Goal: Transaction & Acquisition: Obtain resource

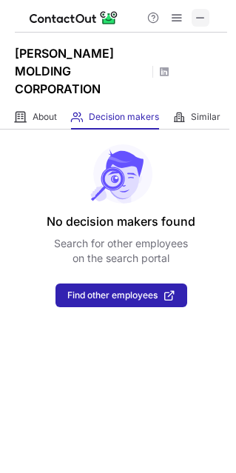
click at [202, 20] on span at bounding box center [201, 18] width 12 height 12
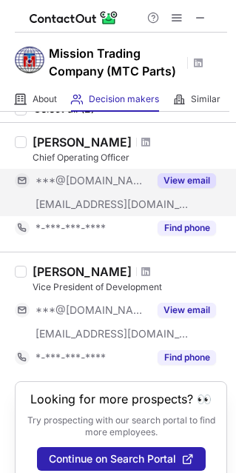
scroll to position [74, 0]
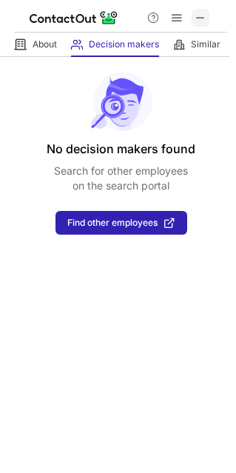
click at [202, 21] on span at bounding box center [201, 18] width 12 height 12
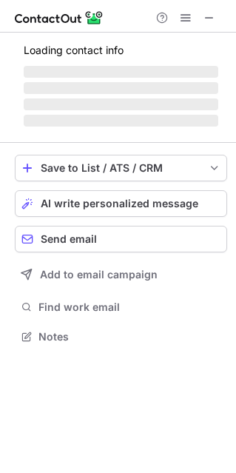
scroll to position [7, 7]
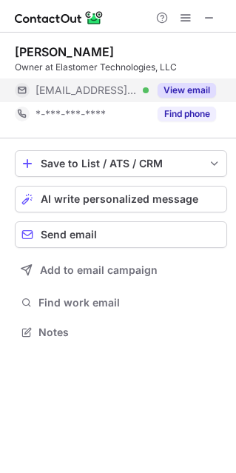
click at [195, 93] on button "View email" at bounding box center [187, 90] width 59 height 15
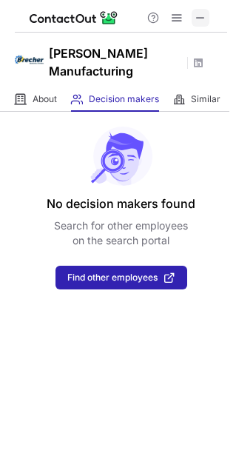
click at [202, 19] on span at bounding box center [201, 18] width 12 height 12
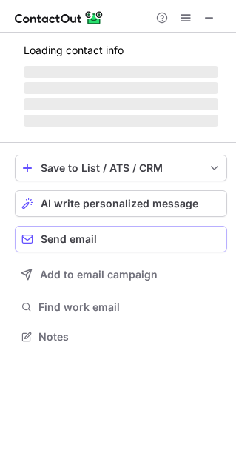
scroll to position [7, 7]
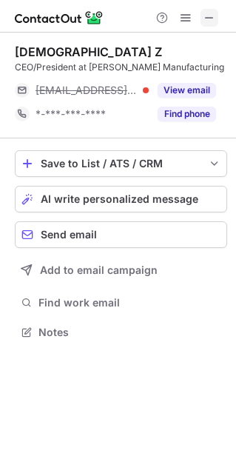
click at [207, 19] on span at bounding box center [210, 18] width 12 height 12
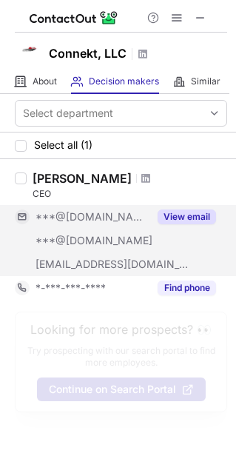
click at [192, 212] on button "View email" at bounding box center [187, 217] width 59 height 15
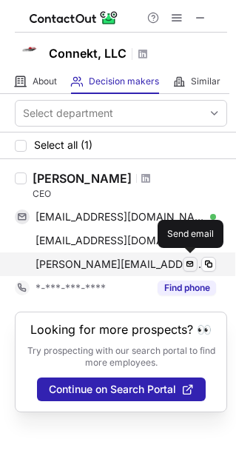
click at [189, 267] on span at bounding box center [190, 265] width 12 height 12
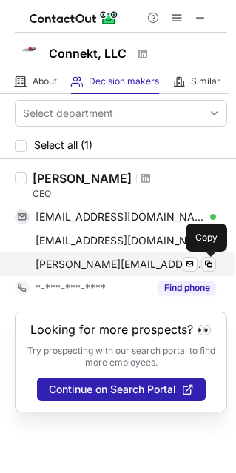
click at [212, 262] on span at bounding box center [209, 265] width 12 height 12
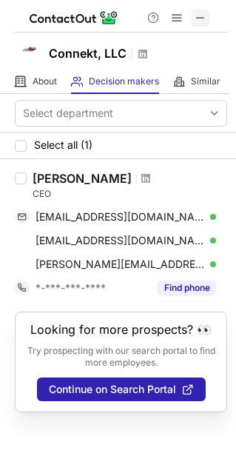
click at [199, 18] on span at bounding box center [201, 18] width 12 height 12
click at [202, 12] on span at bounding box center [201, 18] width 12 height 12
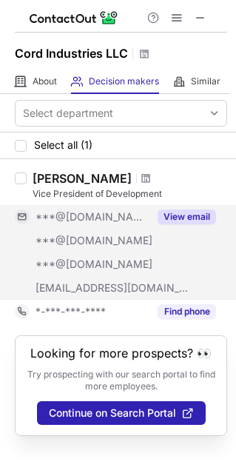
click at [171, 214] on button "View email" at bounding box center [187, 217] width 59 height 15
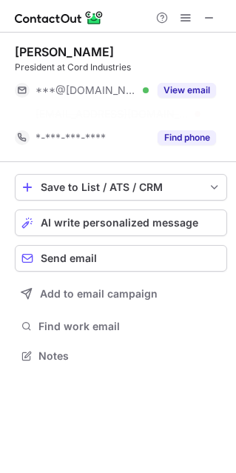
scroll to position [321, 236]
